Goal: Transaction & Acquisition: Purchase product/service

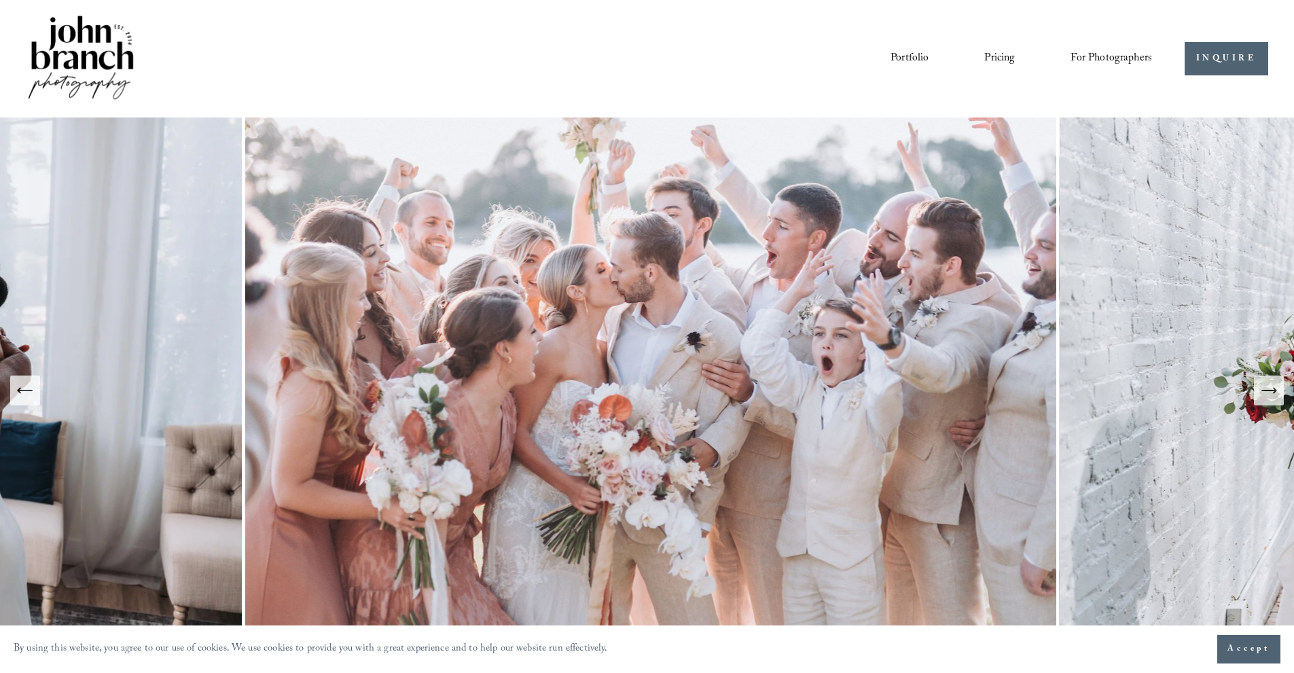
click at [765, 84] on div "Portfolio Pricing For Photographers Presets Education Courses" at bounding box center [589, 59] width 1126 height 92
click at [906, 55] on link "Portfolio" at bounding box center [909, 58] width 38 height 23
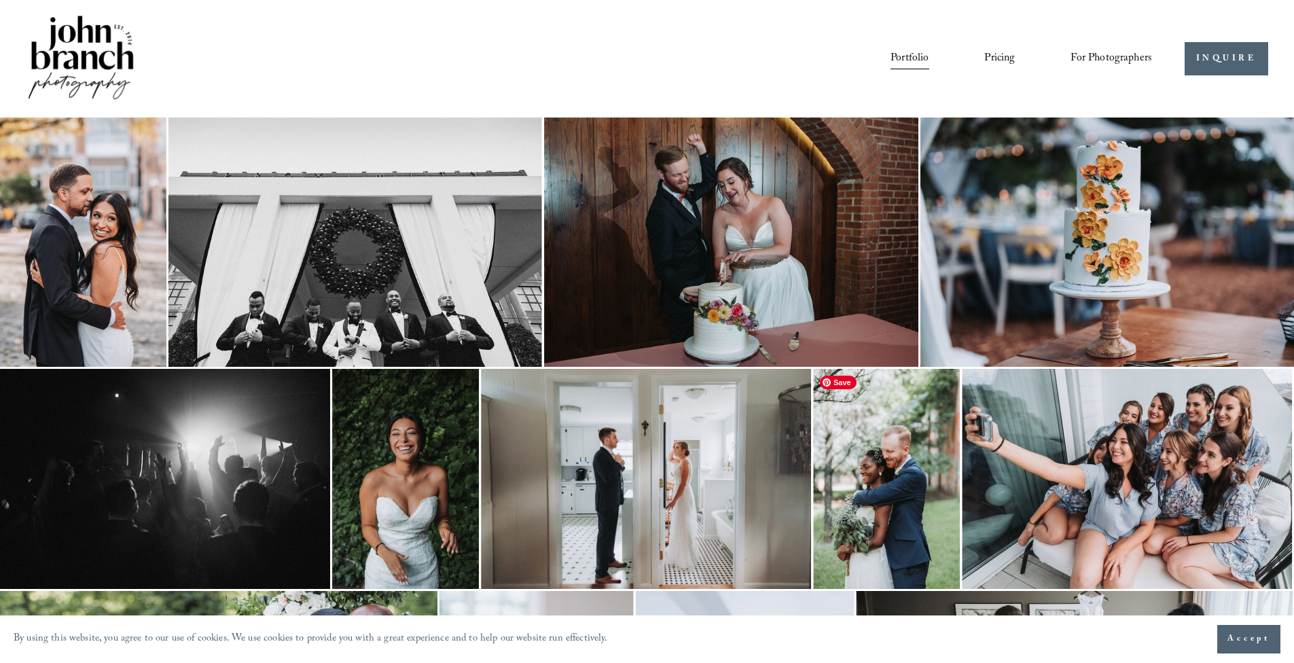
click at [845, 433] on img at bounding box center [886, 479] width 147 height 220
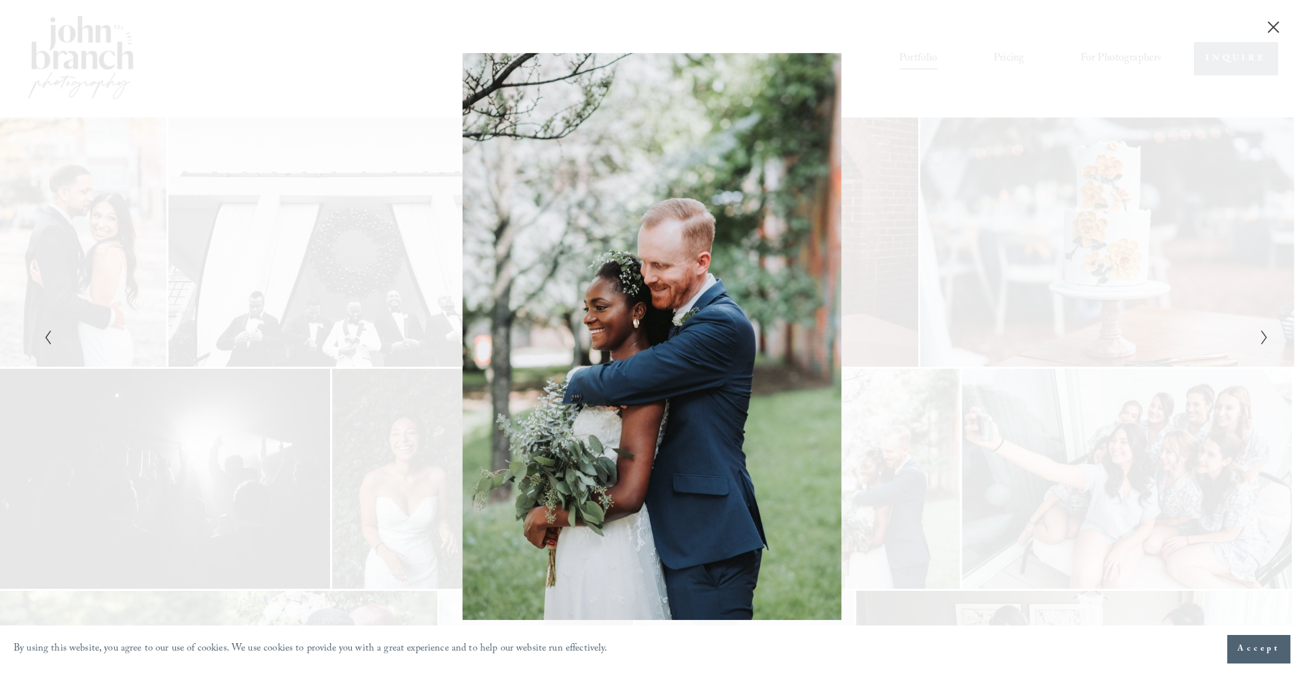
click at [966, 86] on div "Gallery" at bounding box center [958, 337] width 613 height 568
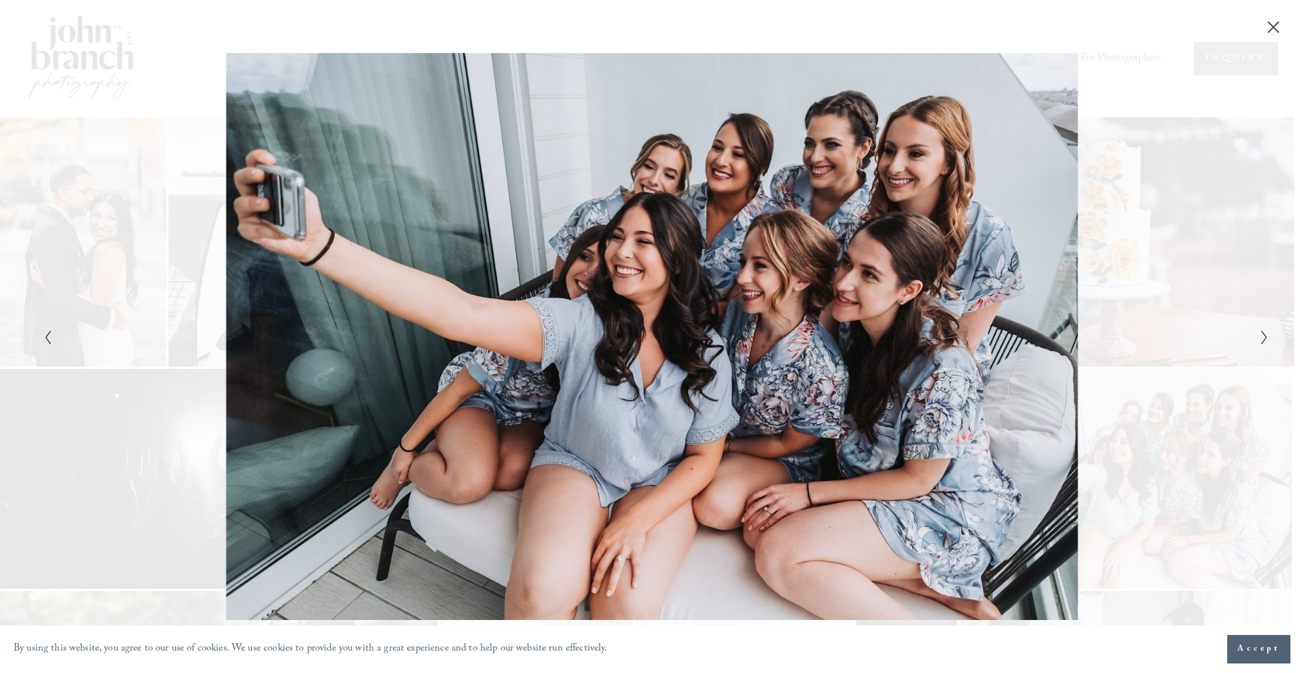
click at [1275, 27] on icon "Close" at bounding box center [1274, 27] width 14 height 14
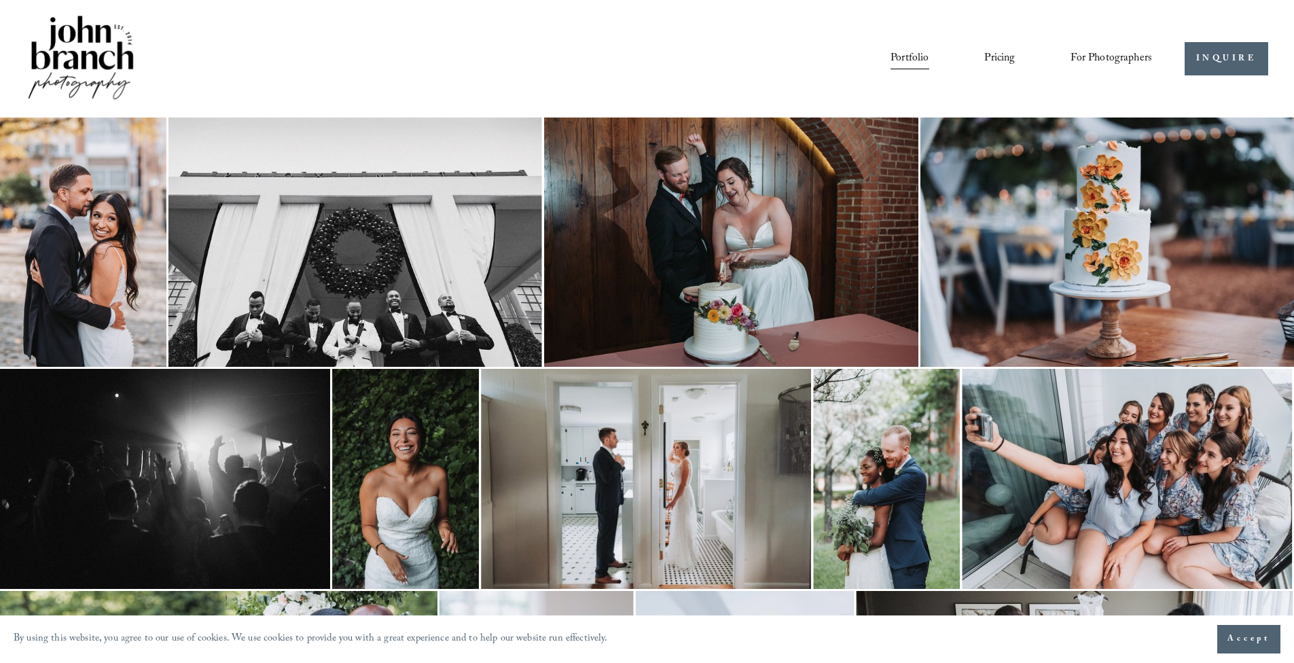
click at [0, 0] on span "Presets" at bounding box center [0, 0] width 0 height 0
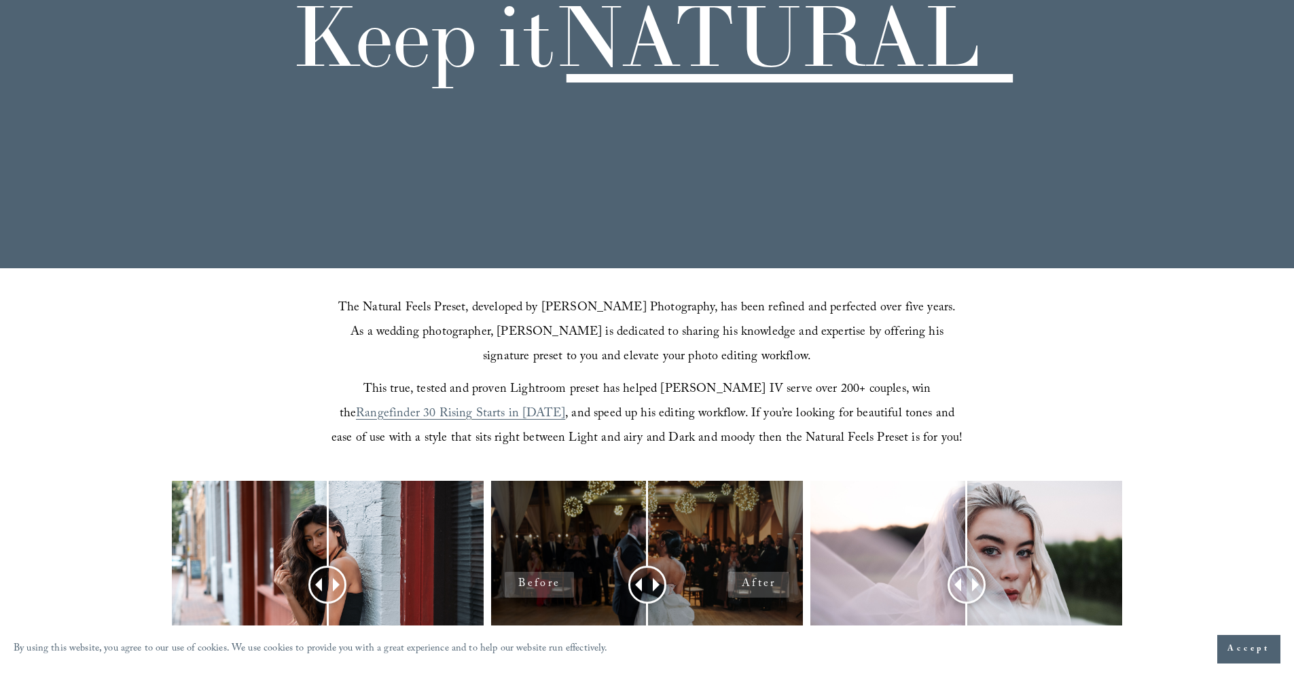
scroll to position [407, 0]
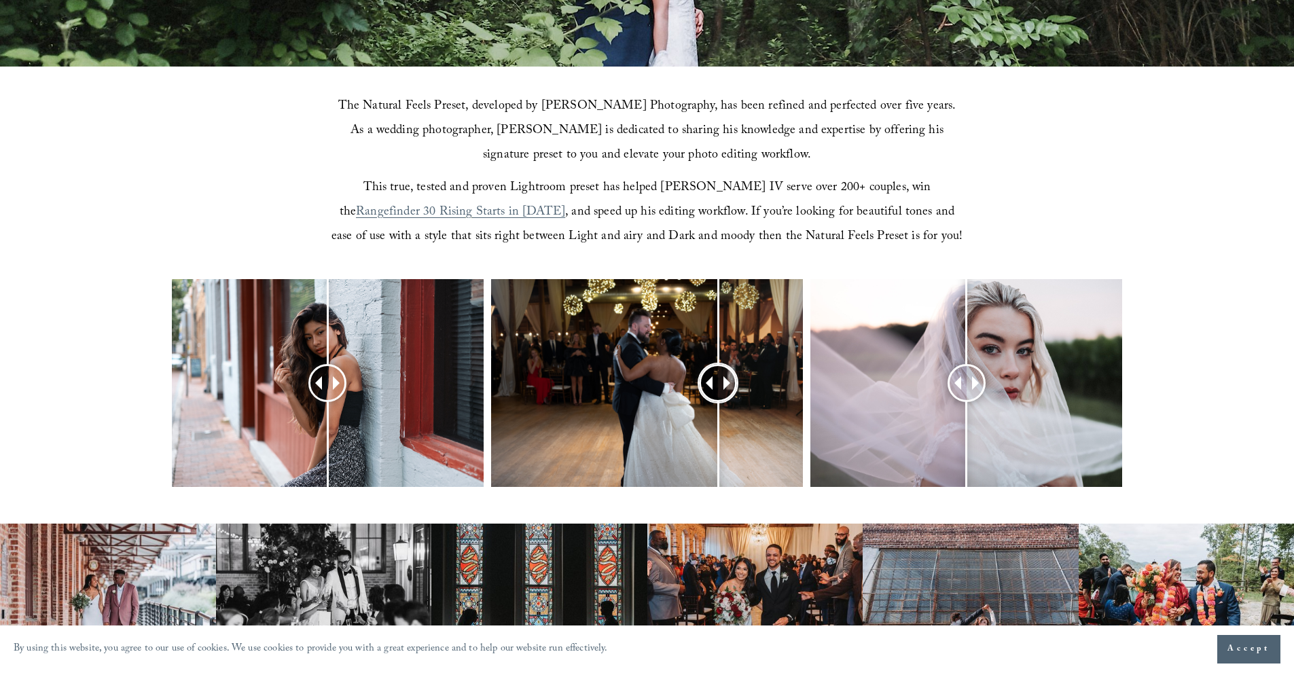
drag, startPoint x: 574, startPoint y: 391, endPoint x: 781, endPoint y: 403, distance: 207.5
click at [717, 400] on div at bounding box center [717, 382] width 35 height 35
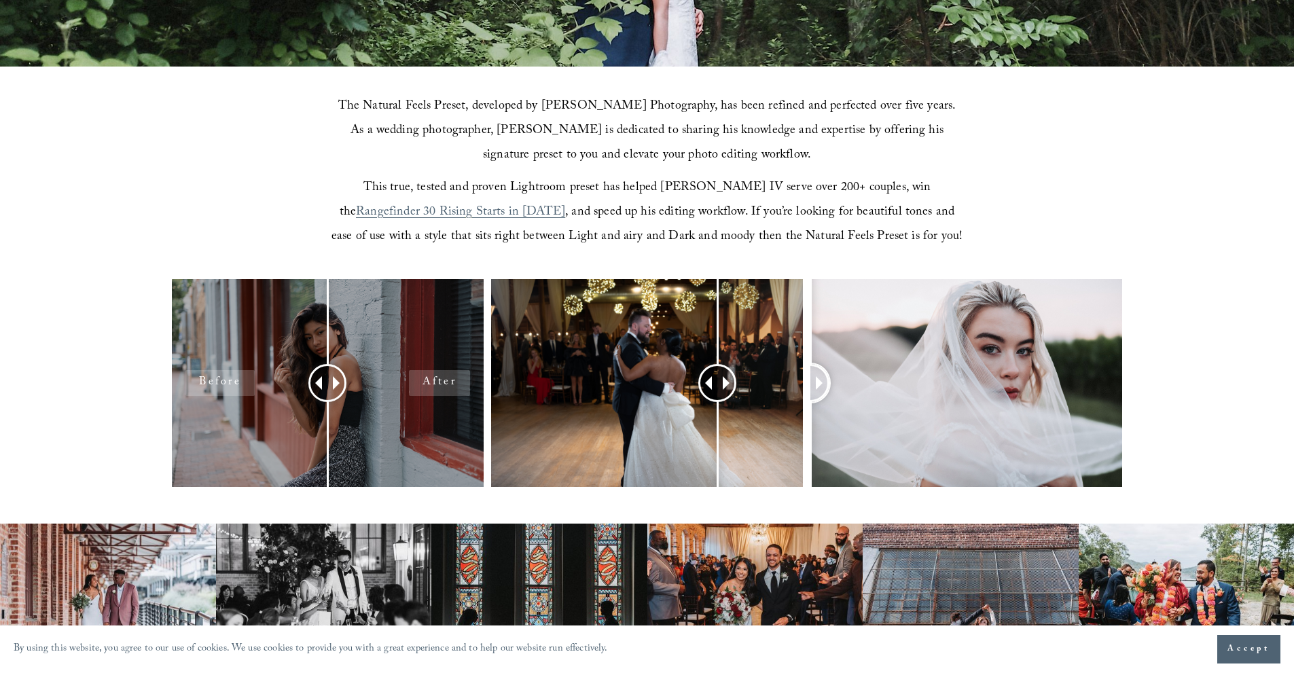
drag, startPoint x: 1051, startPoint y: 379, endPoint x: 398, endPoint y: 485, distance: 661.8
click at [398, 485] on div at bounding box center [647, 401] width 1294 height 244
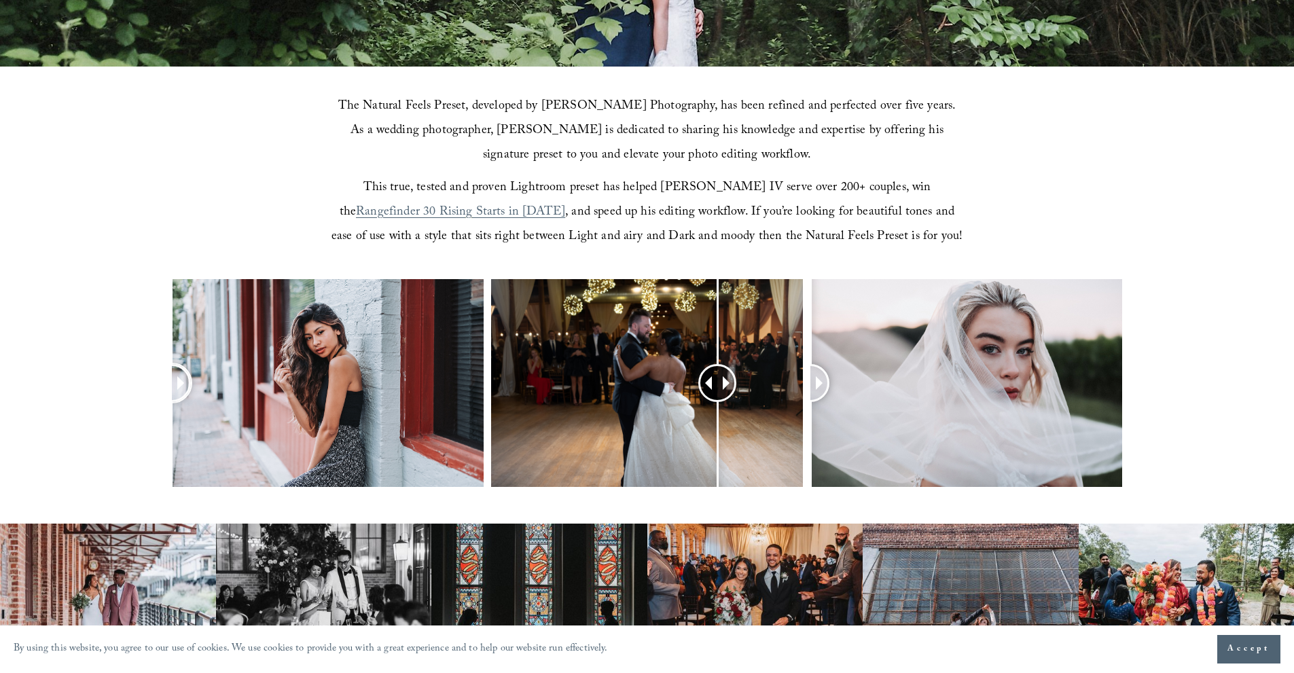
drag, startPoint x: 326, startPoint y: 393, endPoint x: 0, endPoint y: 438, distance: 329.0
click at [0, 438] on div at bounding box center [647, 401] width 1294 height 244
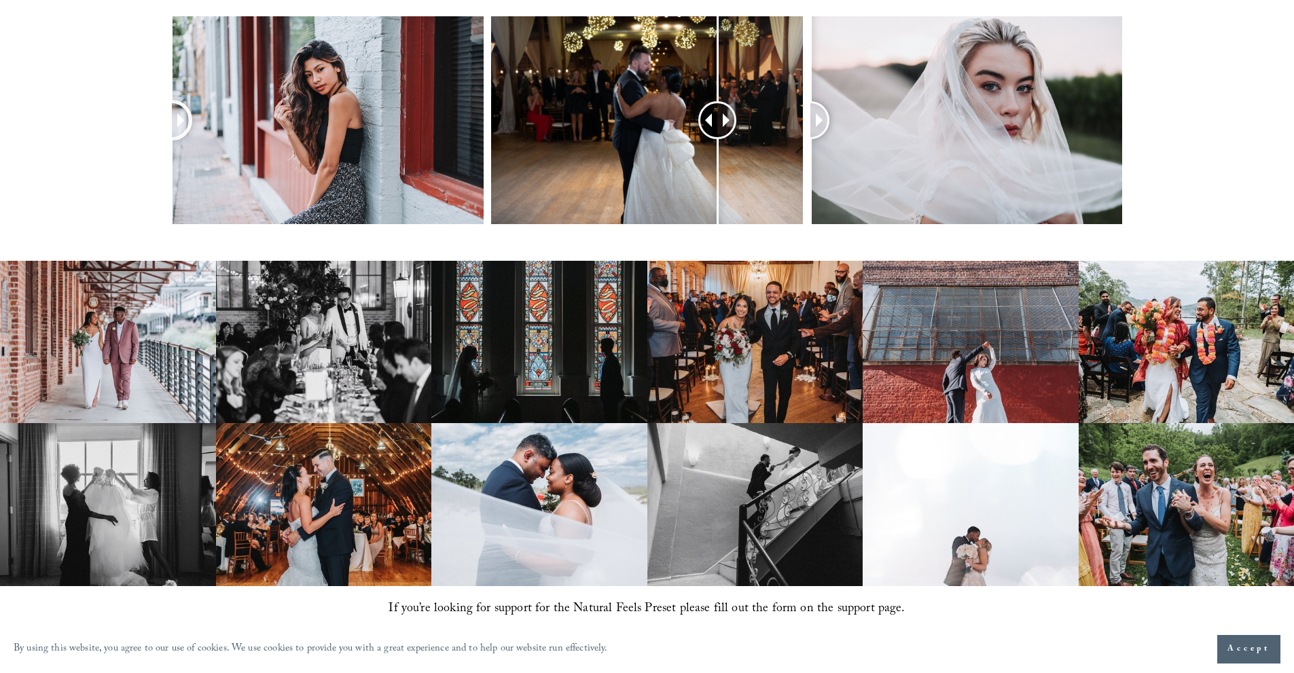
scroll to position [883, 0]
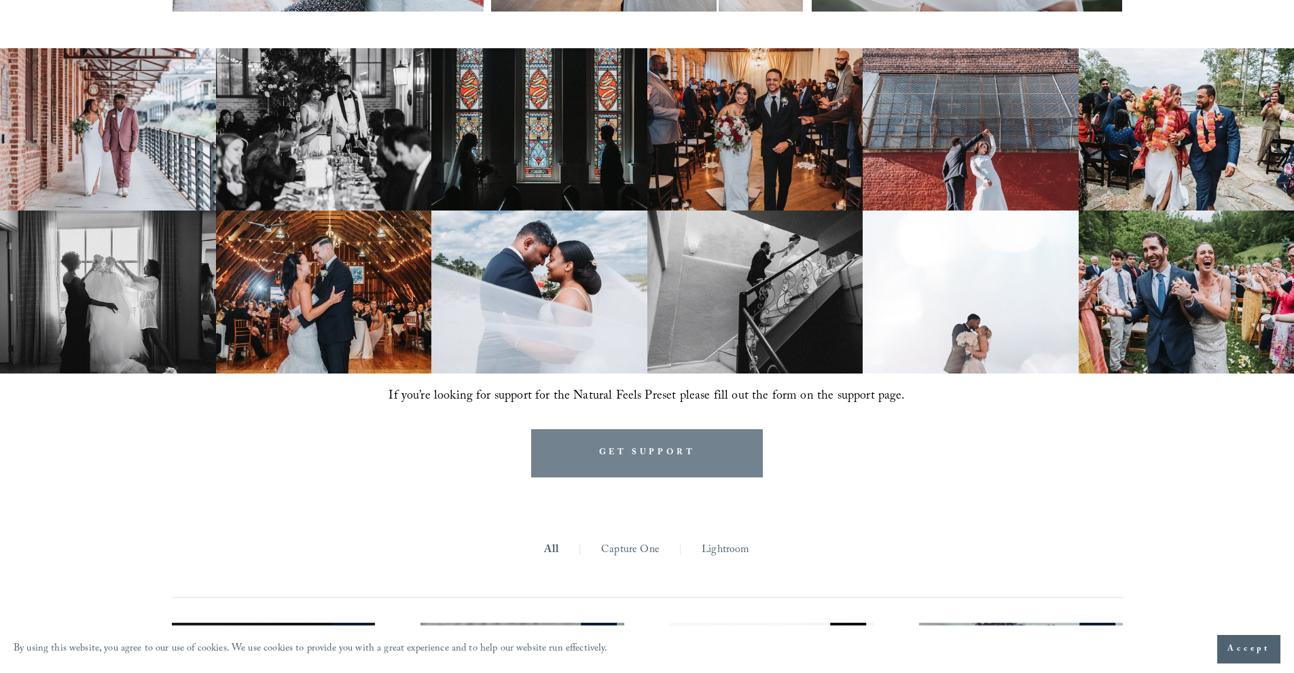
click at [630, 454] on link "GET SUPPORT" at bounding box center [647, 453] width 232 height 48
